Goal: Find contact information: Find contact information

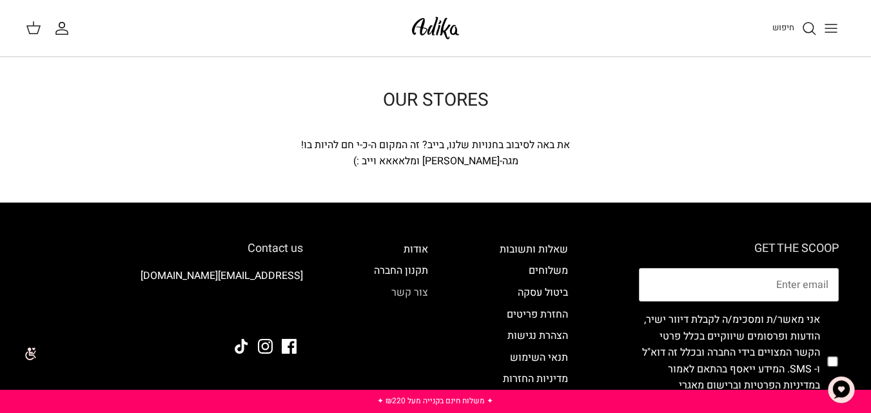
click at [411, 294] on link "צור קשר" at bounding box center [409, 292] width 37 height 15
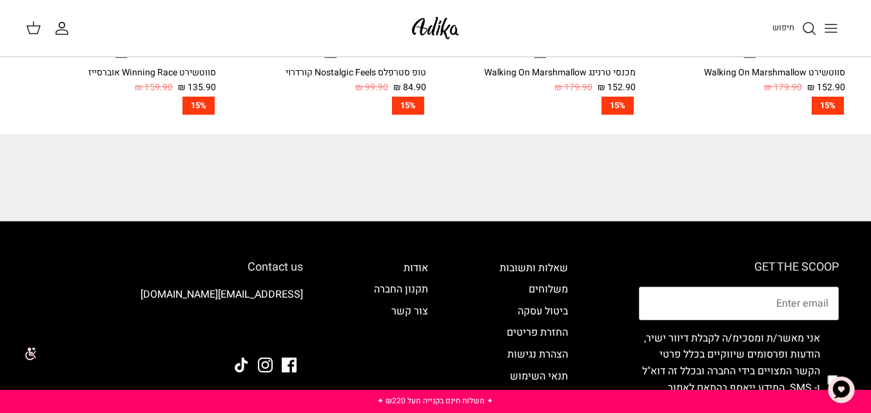
scroll to position [1031, 0]
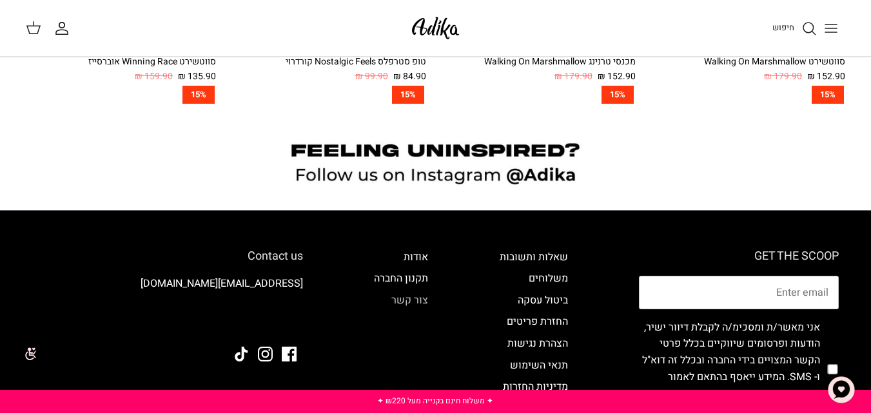
click at [419, 293] on link "צור קשר" at bounding box center [409, 300] width 37 height 15
